Goal: Information Seeking & Learning: Understand process/instructions

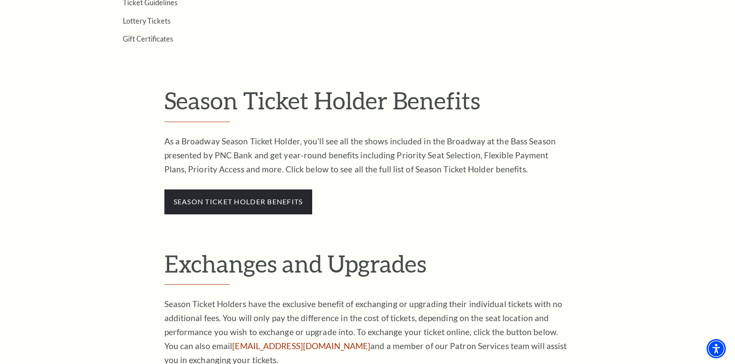
scroll to position [481, 0]
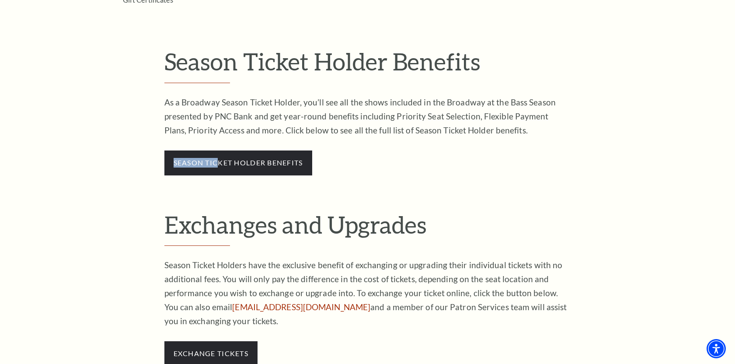
drag, startPoint x: 219, startPoint y: 171, endPoint x: 81, endPoint y: 155, distance: 138.7
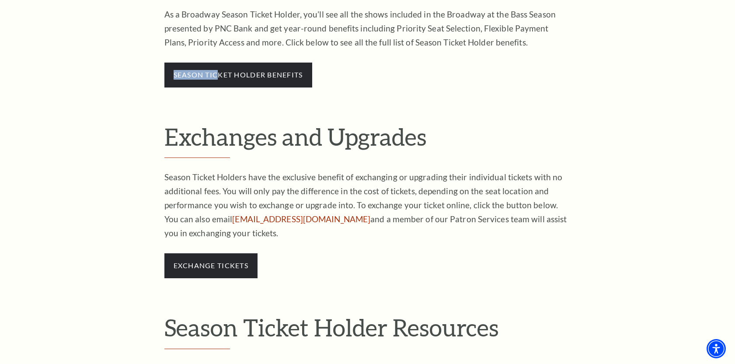
scroll to position [569, 0]
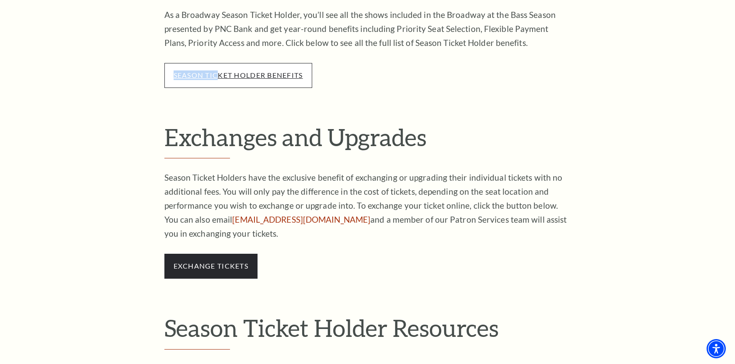
click at [260, 77] on link "season ticket holder benefits" at bounding box center [239, 75] width 130 height 8
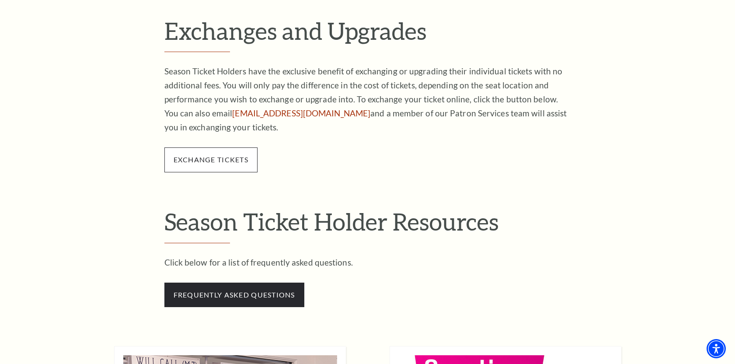
scroll to position [700, 0]
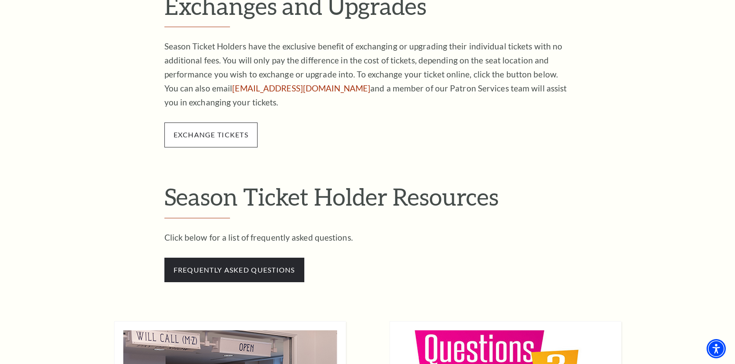
click at [214, 142] on span "exchange tickets" at bounding box center [211, 135] width 93 height 25
click at [210, 130] on span "exchange tickets" at bounding box center [211, 135] width 93 height 25
click at [214, 131] on link "exchange tickets" at bounding box center [211, 134] width 75 height 8
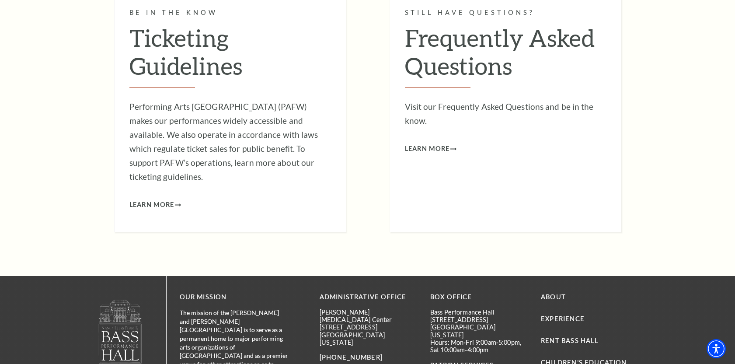
scroll to position [3044, 0]
